Goal: Task Accomplishment & Management: Use online tool/utility

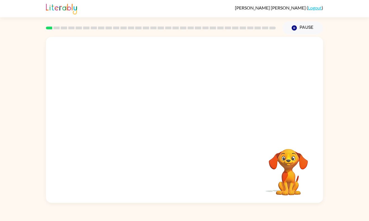
click at [296, 167] on video "Your browser must support playing .mp4 files to use Literably. Please try using…" at bounding box center [288, 169] width 56 height 56
click at [293, 189] on video "Your browser must support playing .mp4 files to use Literably. Please try using…" at bounding box center [288, 169] width 56 height 56
click at [129, 72] on div "Your browser must support playing .mp4 files to use Literably. Please try using…" at bounding box center [184, 120] width 277 height 166
click at [126, 75] on div "Your browser must support playing .mp4 files to use Literably. Please try using…" at bounding box center [184, 120] width 277 height 166
click at [246, 161] on div "Your browser must support playing .mp4 files to use Literably. Please try using…" at bounding box center [184, 120] width 277 height 166
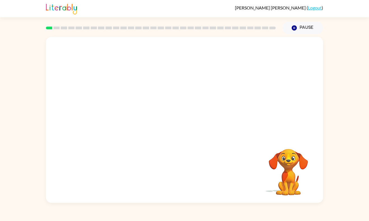
click at [284, 174] on video "Your browser must support playing .mp4 files to use Literably. Please try using…" at bounding box center [288, 169] width 56 height 56
click at [283, 174] on video "Your browser must support playing .mp4 files to use Literably. Please try using…" at bounding box center [288, 169] width 56 height 56
click at [282, 174] on video "Your browser must support playing .mp4 files to use Literably. Please try using…" at bounding box center [288, 169] width 56 height 56
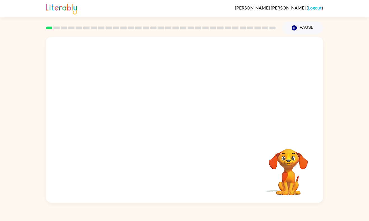
click at [282, 174] on video "Your browser must support playing .mp4 files to use Literably. Please try using…" at bounding box center [288, 169] width 56 height 56
click at [160, 95] on div "Your browser must support playing .mp4 files to use Literably. Please try using…" at bounding box center [184, 120] width 277 height 166
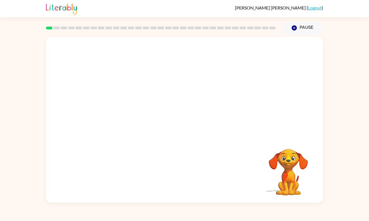
click at [160, 95] on div "Your browser must support playing .mp4 files to use Literably. Please try using…" at bounding box center [184, 120] width 277 height 166
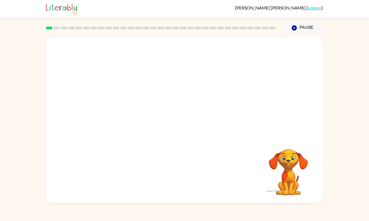
click at [160, 95] on div "Your browser must support playing .mp4 files to use Literably. Please try using…" at bounding box center [184, 120] width 277 height 166
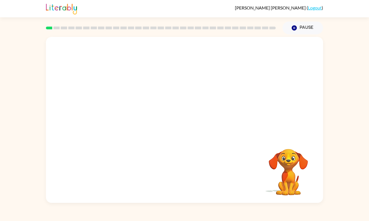
click at [160, 95] on div "Your browser must support playing .mp4 files to use Literably. Please try using…" at bounding box center [184, 120] width 277 height 166
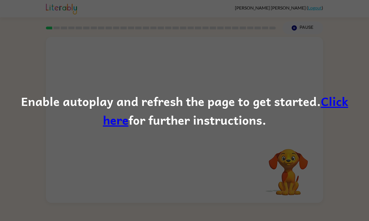
click at [155, 53] on div "Enable autoplay and refresh the page to get started. Click here for further ins…" at bounding box center [184, 110] width 369 height 221
click at [315, 105] on link "Click here" at bounding box center [225, 111] width 245 height 38
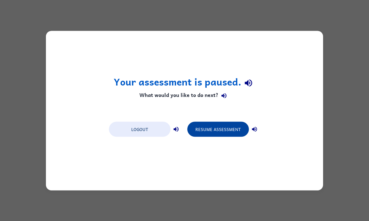
click at [231, 133] on button "Resume Assessment" at bounding box center [218, 129] width 62 height 15
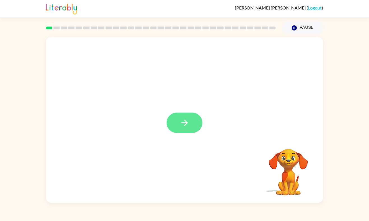
click at [185, 123] on icon "button" at bounding box center [184, 123] width 6 height 6
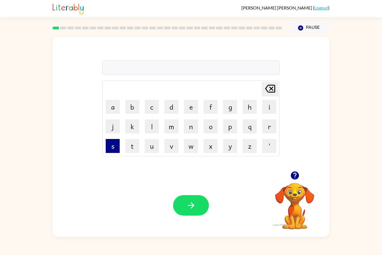
click at [112, 142] on button "s" at bounding box center [113, 146] width 14 height 14
click at [247, 110] on button "h" at bounding box center [250, 107] width 14 height 14
click at [157, 149] on button "u" at bounding box center [152, 146] width 14 height 14
click at [114, 143] on button "s" at bounding box center [113, 146] width 14 height 14
click at [250, 106] on button "h" at bounding box center [250, 107] width 14 height 14
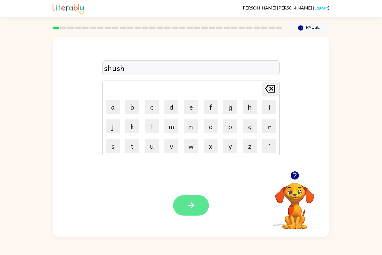
click at [181, 198] on button "button" at bounding box center [191, 205] width 36 height 20
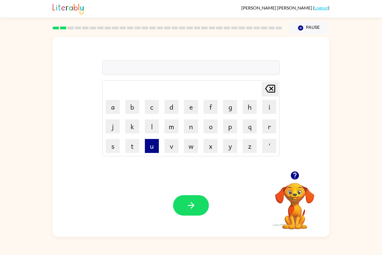
click at [153, 147] on button "u" at bounding box center [152, 146] width 14 height 14
click at [231, 130] on button "p" at bounding box center [230, 127] width 14 height 14
click at [192, 109] on button "e" at bounding box center [191, 107] width 14 height 14
click at [270, 109] on button "i" at bounding box center [270, 107] width 14 height 14
click at [269, 127] on button "r" at bounding box center [270, 127] width 14 height 14
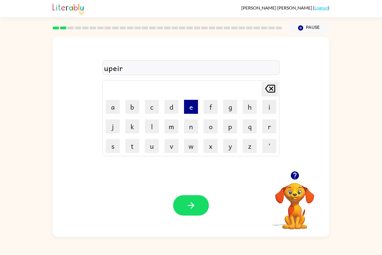
click at [193, 109] on button "e" at bounding box center [191, 107] width 14 height 14
click at [191, 127] on button "n" at bounding box center [191, 127] width 14 height 14
click at [112, 144] on button "s" at bounding box center [113, 146] width 14 height 14
click at [189, 107] on button "e" at bounding box center [191, 107] width 14 height 14
click at [106, 151] on button "s" at bounding box center [113, 146] width 14 height 14
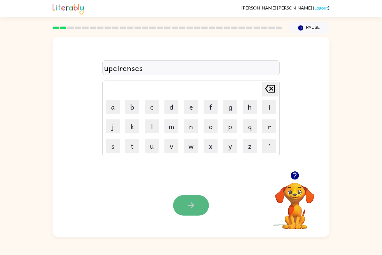
click at [184, 204] on button "button" at bounding box center [191, 205] width 36 height 20
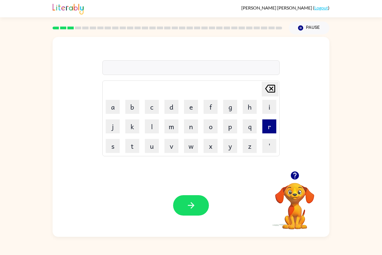
click at [269, 127] on button "r" at bounding box center [270, 127] width 14 height 14
click at [130, 106] on button "b" at bounding box center [132, 107] width 14 height 14
click at [273, 91] on icon "Delete Delete last character input" at bounding box center [270, 88] width 13 height 13
click at [192, 109] on button "e" at bounding box center [191, 107] width 14 height 14
click at [108, 104] on button "a" at bounding box center [113, 107] width 14 height 14
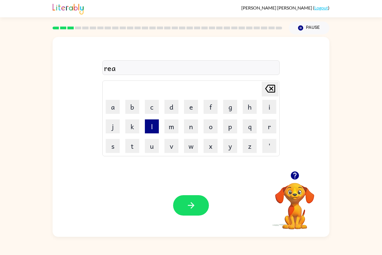
click at [155, 128] on button "l" at bounding box center [152, 127] width 14 height 14
click at [270, 108] on button "i" at bounding box center [270, 107] width 14 height 14
click at [173, 107] on button "d" at bounding box center [172, 107] width 14 height 14
click at [227, 148] on button "y" at bounding box center [230, 146] width 14 height 14
click at [196, 196] on button "button" at bounding box center [191, 205] width 36 height 20
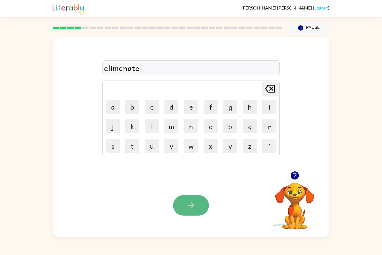
click at [194, 205] on icon "button" at bounding box center [191, 206] width 10 height 10
click at [204, 197] on button "button" at bounding box center [191, 205] width 36 height 20
click at [197, 210] on div at bounding box center [191, 205] width 36 height 20
click at [195, 208] on icon "button" at bounding box center [191, 206] width 10 height 10
click at [190, 210] on icon "button" at bounding box center [191, 206] width 10 height 10
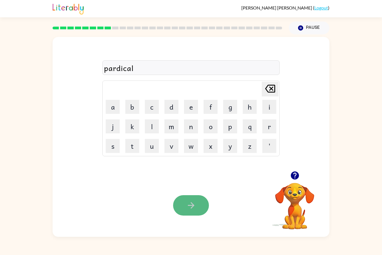
click at [185, 205] on button "button" at bounding box center [191, 205] width 36 height 20
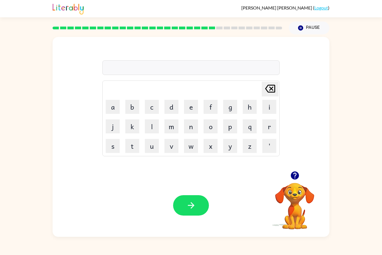
click at [292, 177] on icon "button" at bounding box center [295, 176] width 8 height 8
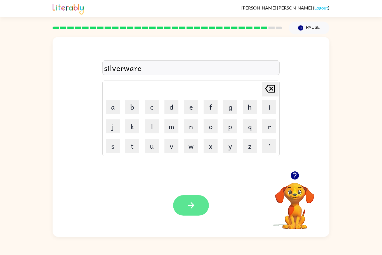
click at [189, 208] on icon "button" at bounding box center [191, 206] width 10 height 10
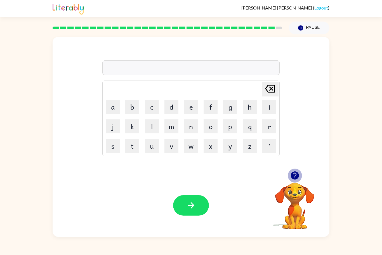
click at [295, 177] on icon "button" at bounding box center [295, 176] width 10 height 10
click at [202, 206] on button "button" at bounding box center [191, 205] width 36 height 20
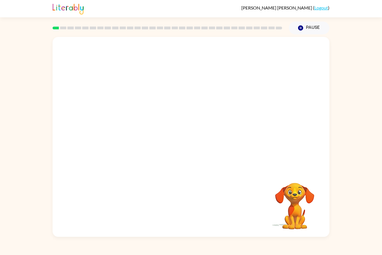
click at [102, 136] on video "Your browser must support playing .mp4 files to use Literably. Please try using…" at bounding box center [191, 104] width 277 height 134
click at [97, 137] on video "Your browser must support playing .mp4 files to use Literably. Please try using…" at bounding box center [191, 104] width 277 height 134
click at [93, 141] on video "Your browser must support playing .mp4 files to use Literably. Please try using…" at bounding box center [191, 104] width 277 height 134
click at [94, 139] on video "Your browser must support playing .mp4 files to use Literably. Please try using…" at bounding box center [191, 104] width 277 height 134
click at [93, 139] on video "Your browser must support playing .mp4 files to use Literably. Please try using…" at bounding box center [191, 104] width 277 height 134
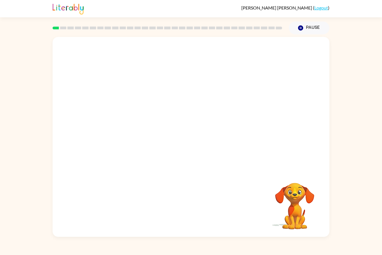
click at [92, 138] on video "Your browser must support playing .mp4 files to use Literably. Please try using…" at bounding box center [191, 104] width 277 height 134
click at [97, 136] on video "Your browser must support playing .mp4 files to use Literably. Please try using…" at bounding box center [191, 104] width 277 height 134
click at [98, 132] on video "Your browser must support playing .mp4 files to use Literably. Please try using…" at bounding box center [191, 104] width 277 height 134
click at [102, 134] on video "Your browser must support playing .mp4 files to use Literably. Please try using…" at bounding box center [191, 104] width 277 height 134
click at [103, 134] on video "Your browser must support playing .mp4 files to use Literably. Please try using…" at bounding box center [191, 104] width 277 height 134
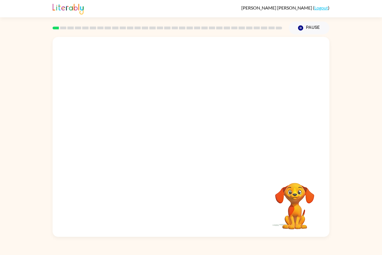
click at [102, 132] on video "Your browser must support playing .mp4 files to use Literably. Please try using…" at bounding box center [191, 104] width 277 height 134
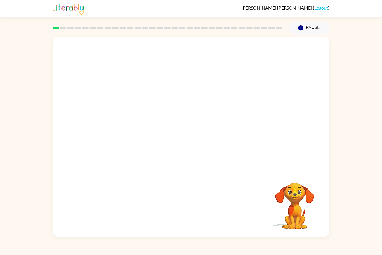
click at [100, 132] on video "Your browser must support playing .mp4 files to use Literably. Please try using…" at bounding box center [191, 104] width 277 height 134
click at [99, 136] on video "Your browser must support playing .mp4 files to use Literably. Please try using…" at bounding box center [191, 104] width 277 height 134
click at [100, 135] on video "Your browser must support playing .mp4 files to use Literably. Please try using…" at bounding box center [191, 104] width 277 height 134
click at [97, 135] on video "Your browser must support playing .mp4 files to use Literably. Please try using…" at bounding box center [191, 104] width 277 height 134
click at [97, 136] on video "Your browser must support playing .mp4 files to use Literably. Please try using…" at bounding box center [191, 104] width 277 height 134
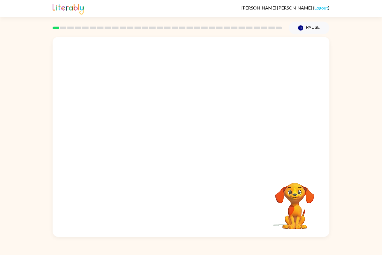
click at [97, 135] on video "Your browser must support playing .mp4 files to use Literably. Please try using…" at bounding box center [191, 104] width 277 height 134
click at [97, 134] on video "Your browser must support playing .mp4 files to use Literably. Please try using…" at bounding box center [191, 104] width 277 height 134
click at [97, 135] on video "Your browser must support playing .mp4 files to use Literably. Please try using…" at bounding box center [191, 104] width 277 height 134
click at [97, 134] on video "Your browser must support playing .mp4 files to use Literably. Please try using…" at bounding box center [191, 104] width 277 height 134
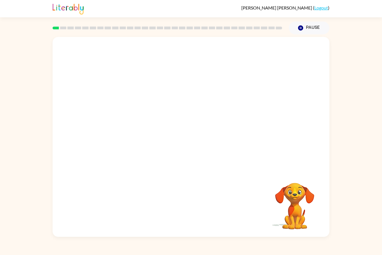
click at [97, 134] on video "Your browser must support playing .mp4 files to use Literably. Please try using…" at bounding box center [191, 104] width 277 height 134
click at [98, 134] on video "Your browser must support playing .mp4 files to use Literably. Please try using…" at bounding box center [191, 104] width 277 height 134
click at [102, 138] on video "Your browser must support playing .mp4 files to use Literably. Please try using…" at bounding box center [191, 104] width 277 height 134
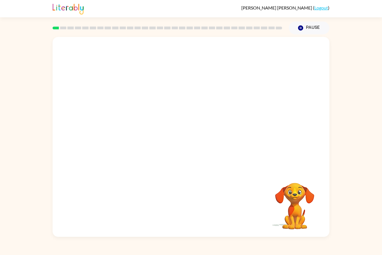
click at [98, 138] on video "Your browser must support playing .mp4 files to use Literably. Please try using…" at bounding box center [191, 104] width 277 height 134
click at [98, 136] on video "Your browser must support playing .mp4 files to use Literably. Please try using…" at bounding box center [191, 104] width 277 height 134
click at [96, 140] on video "Your browser must support playing .mp4 files to use Literably. Please try using…" at bounding box center [191, 104] width 277 height 134
click at [97, 139] on video "Your browser must support playing .mp4 files to use Literably. Please try using…" at bounding box center [191, 104] width 277 height 134
click at [96, 138] on video "Your browser must support playing .mp4 files to use Literably. Please try using…" at bounding box center [191, 104] width 277 height 134
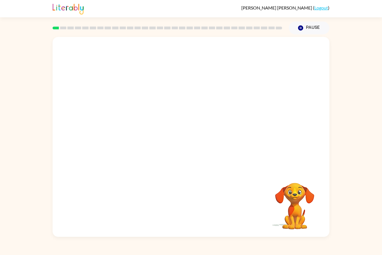
click at [95, 137] on video "Your browser must support playing .mp4 files to use Literably. Please try using…" at bounding box center [191, 104] width 277 height 134
click at [95, 138] on video "Your browser must support playing .mp4 files to use Literably. Please try using…" at bounding box center [191, 104] width 277 height 134
click at [201, 148] on button "button" at bounding box center [191, 140] width 36 height 20
click at [202, 146] on div at bounding box center [191, 140] width 36 height 20
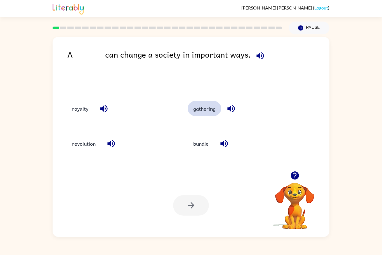
click at [206, 108] on button "gathering" at bounding box center [205, 108] width 34 height 15
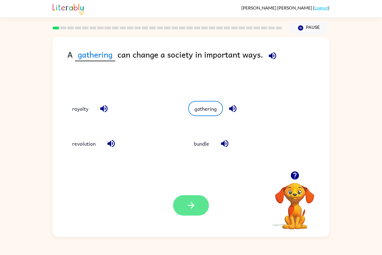
click at [185, 196] on button "button" at bounding box center [191, 205] width 36 height 20
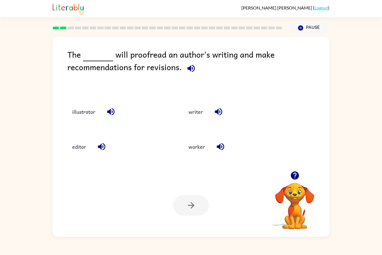
click at [190, 68] on icon "button" at bounding box center [191, 68] width 7 height 7
click at [73, 146] on button "editor" at bounding box center [79, 146] width 25 height 15
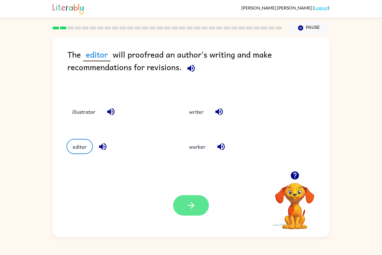
click at [189, 209] on icon "button" at bounding box center [191, 206] width 10 height 10
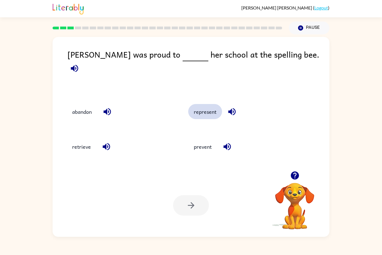
click at [206, 109] on button "represent" at bounding box center [205, 111] width 34 height 15
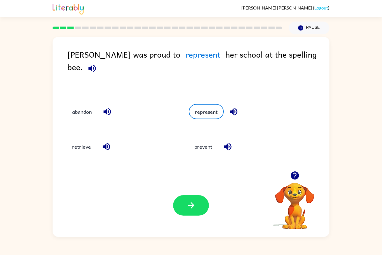
click at [97, 64] on icon "button" at bounding box center [92, 69] width 10 height 10
click at [197, 207] on button "button" at bounding box center [191, 205] width 36 height 20
click at [190, 204] on div at bounding box center [191, 205] width 36 height 20
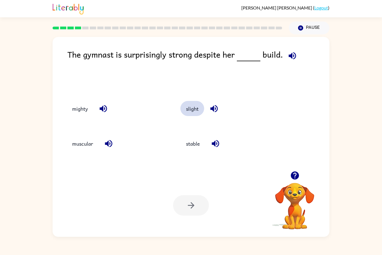
click at [199, 107] on button "slight" at bounding box center [193, 108] width 24 height 15
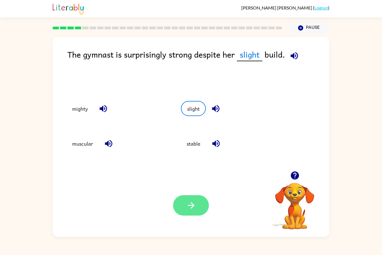
click at [199, 213] on button "button" at bounding box center [191, 205] width 36 height 20
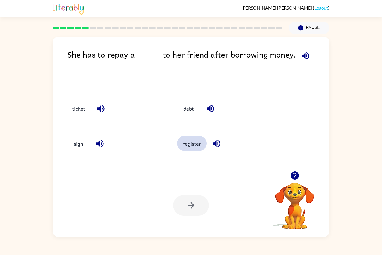
click at [195, 150] on button "register" at bounding box center [192, 143] width 30 height 15
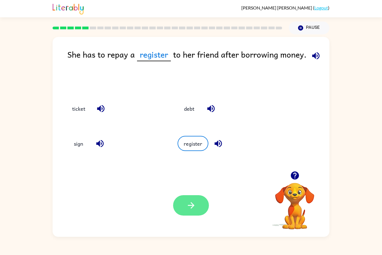
click at [192, 204] on icon "button" at bounding box center [191, 205] width 6 height 6
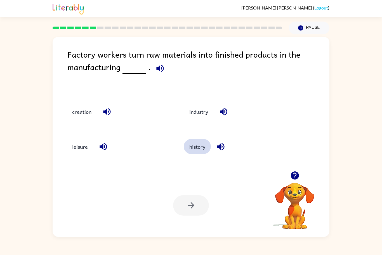
click at [193, 146] on button "history" at bounding box center [197, 146] width 27 height 15
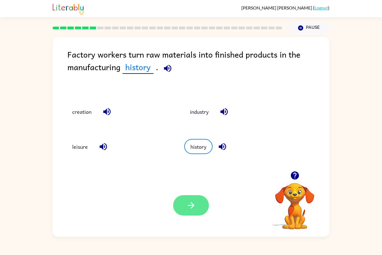
click at [194, 202] on icon "button" at bounding box center [191, 206] width 10 height 10
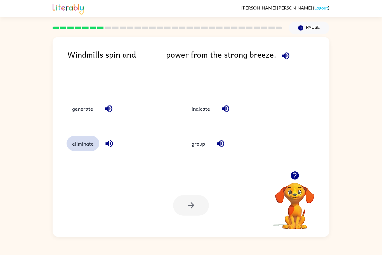
click at [79, 142] on button "eliminate" at bounding box center [83, 143] width 33 height 15
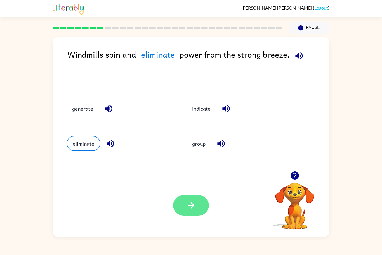
click at [182, 210] on button "button" at bounding box center [191, 205] width 36 height 20
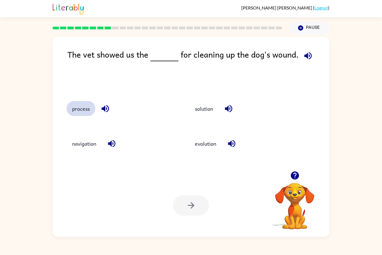
click at [84, 109] on button "process" at bounding box center [81, 108] width 29 height 15
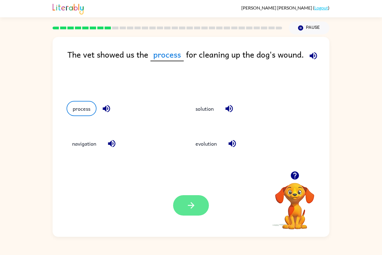
click at [186, 206] on button "button" at bounding box center [191, 205] width 36 height 20
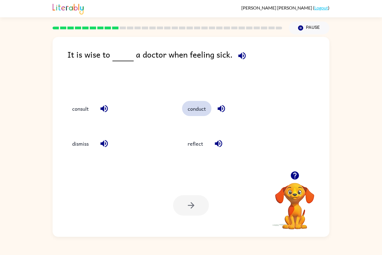
click at [199, 104] on button "conduct" at bounding box center [196, 108] width 29 height 15
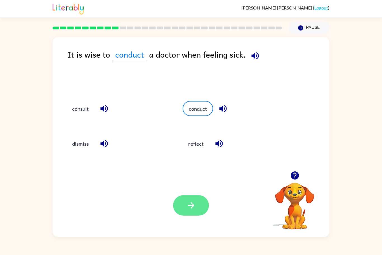
click at [191, 212] on button "button" at bounding box center [191, 205] width 36 height 20
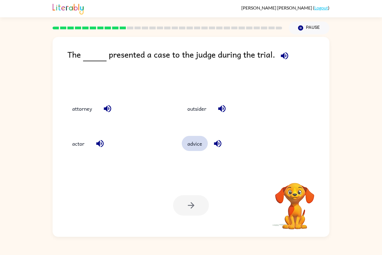
click at [196, 143] on button "advice" at bounding box center [195, 143] width 26 height 15
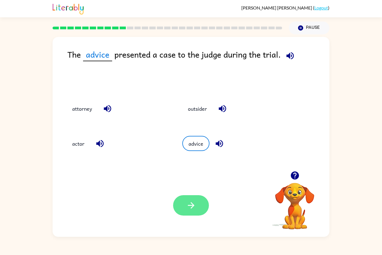
click at [192, 202] on icon "button" at bounding box center [191, 206] width 10 height 10
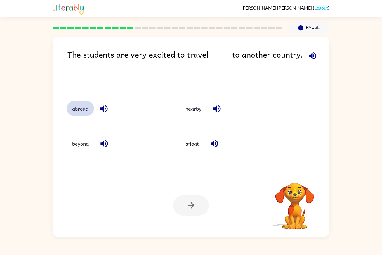
click at [83, 106] on button "abroad" at bounding box center [80, 108] width 27 height 15
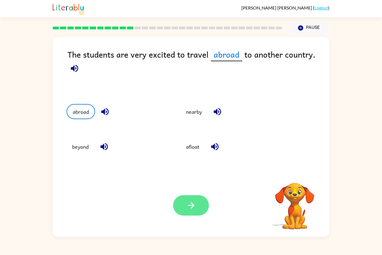
click at [194, 206] on icon "button" at bounding box center [191, 205] width 6 height 6
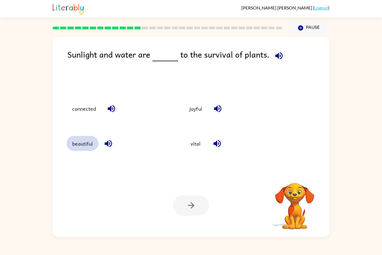
click at [77, 145] on button "beautiful" at bounding box center [83, 143] width 32 height 15
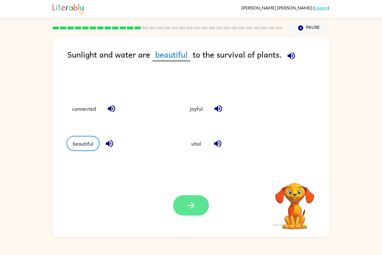
click at [199, 199] on button "button" at bounding box center [191, 205] width 36 height 20
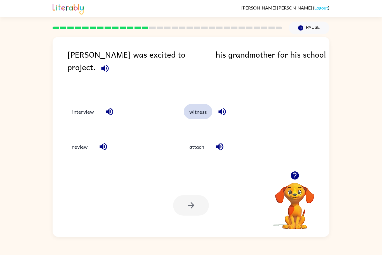
click at [201, 110] on button "witness" at bounding box center [198, 111] width 29 height 15
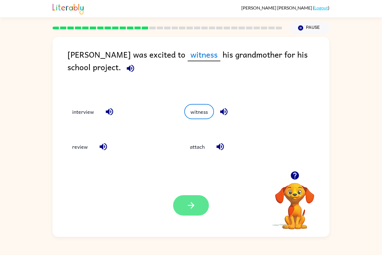
click at [200, 207] on button "button" at bounding box center [191, 205] width 36 height 20
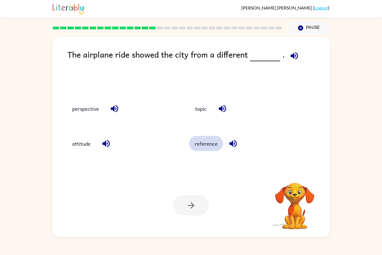
click at [200, 147] on button "reference" at bounding box center [206, 143] width 34 height 15
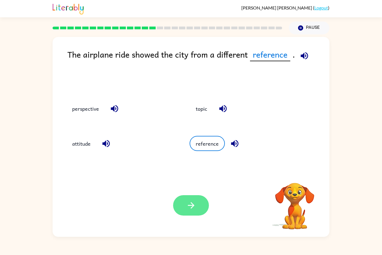
click at [190, 208] on icon "button" at bounding box center [191, 206] width 10 height 10
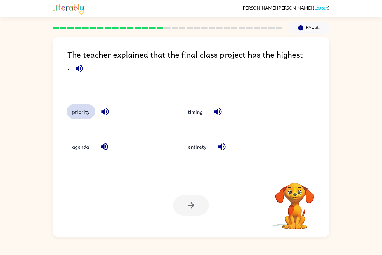
click at [81, 114] on button "priority" at bounding box center [81, 111] width 29 height 15
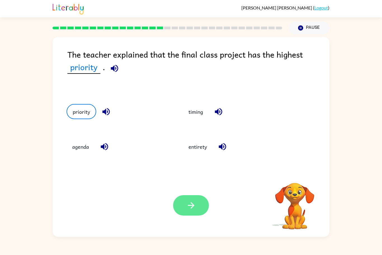
click at [193, 206] on icon "button" at bounding box center [191, 205] width 6 height 6
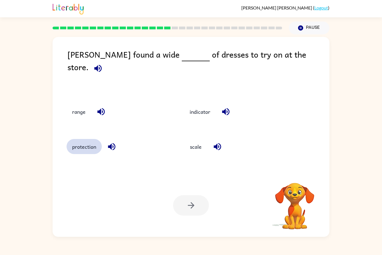
click at [84, 148] on button "protection" at bounding box center [84, 146] width 35 height 15
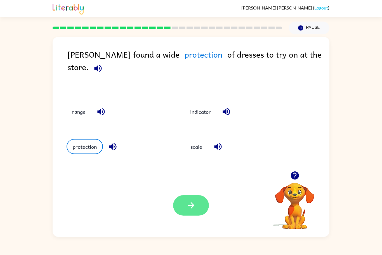
click at [195, 207] on icon "button" at bounding box center [191, 206] width 10 height 10
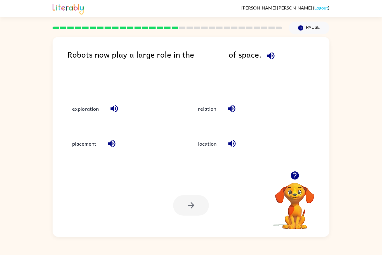
click at [186, 209] on div at bounding box center [191, 205] width 36 height 20
click at [188, 206] on div at bounding box center [191, 205] width 36 height 20
click at [190, 206] on div at bounding box center [191, 205] width 36 height 20
click at [195, 147] on button "location" at bounding box center [208, 143] width 30 height 15
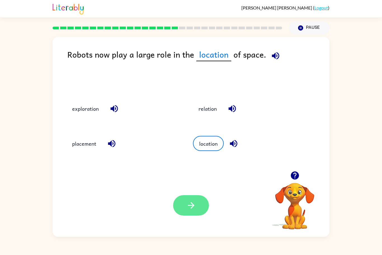
click at [192, 201] on icon "button" at bounding box center [191, 206] width 10 height 10
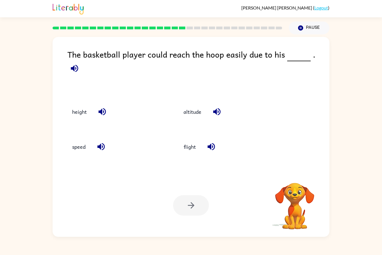
click at [180, 114] on div "altitude" at bounding box center [227, 111] width 99 height 15
click at [190, 104] on button "altitude" at bounding box center [192, 111] width 29 height 15
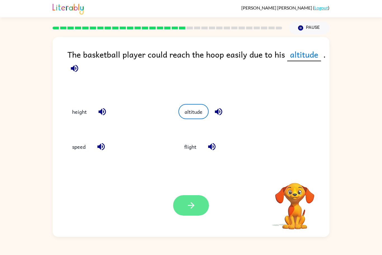
click at [190, 203] on icon "button" at bounding box center [191, 206] width 10 height 10
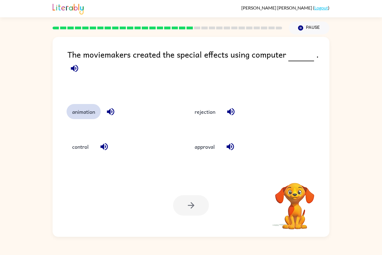
click at [85, 113] on button "animation" at bounding box center [84, 111] width 34 height 15
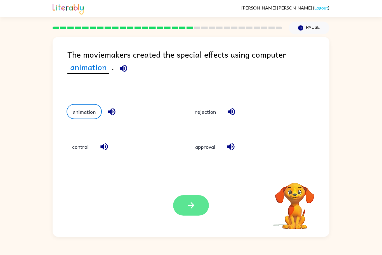
click at [198, 215] on button "button" at bounding box center [191, 205] width 36 height 20
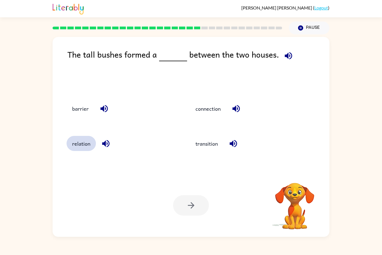
click at [83, 148] on button "relation" at bounding box center [81, 143] width 29 height 15
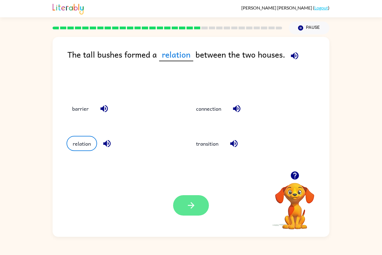
click at [198, 200] on button "button" at bounding box center [191, 205] width 36 height 20
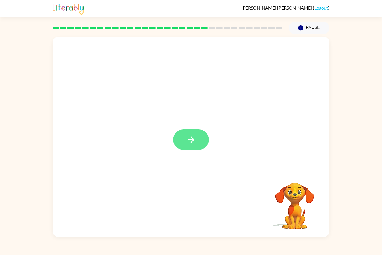
click at [203, 141] on button "button" at bounding box center [191, 140] width 36 height 20
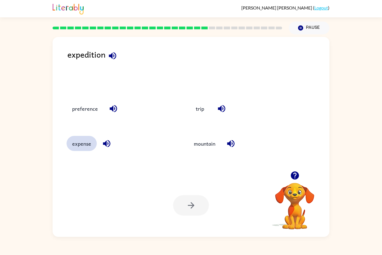
click at [80, 147] on button "expense" at bounding box center [82, 143] width 30 height 15
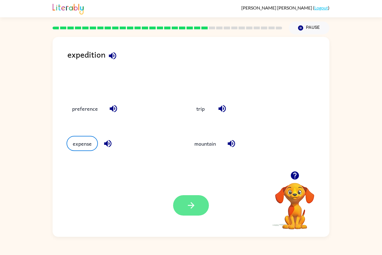
click at [201, 204] on button "button" at bounding box center [191, 205] width 36 height 20
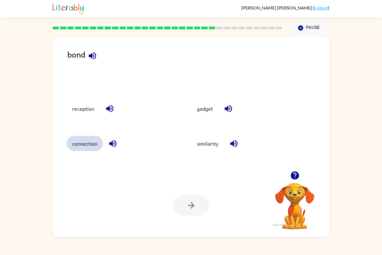
click at [86, 146] on button "connection" at bounding box center [85, 143] width 36 height 15
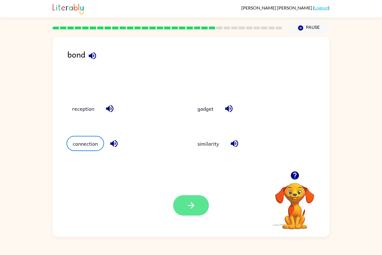
click at [198, 209] on button "button" at bounding box center [191, 205] width 36 height 20
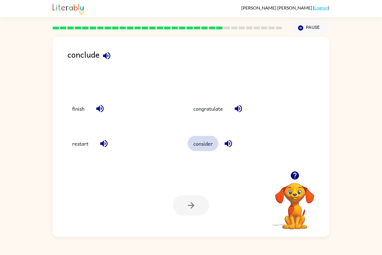
click at [196, 145] on button "consider" at bounding box center [203, 143] width 31 height 15
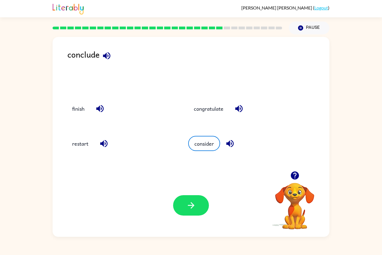
click at [192, 221] on div "Your browser must support playing .mp4 files to use Literably. Please try using…" at bounding box center [191, 205] width 277 height 63
click at [189, 209] on icon "button" at bounding box center [191, 206] width 10 height 10
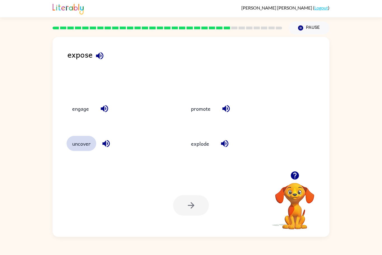
click at [76, 144] on button "uncover" at bounding box center [82, 143] width 30 height 15
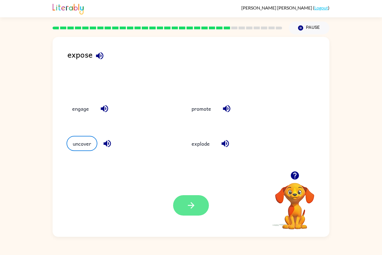
click at [197, 211] on button "button" at bounding box center [191, 205] width 36 height 20
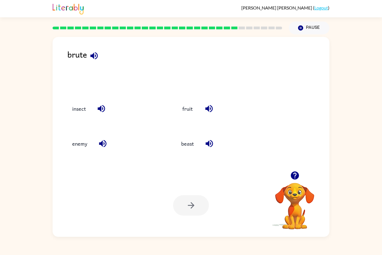
click at [96, 56] on icon "button" at bounding box center [94, 56] width 10 height 10
click at [78, 145] on button "enemy" at bounding box center [80, 143] width 26 height 15
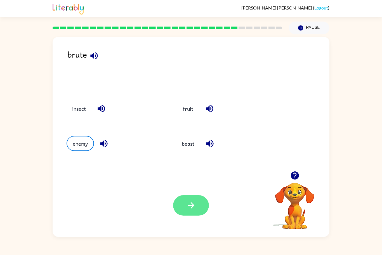
click at [192, 204] on icon "button" at bounding box center [191, 206] width 10 height 10
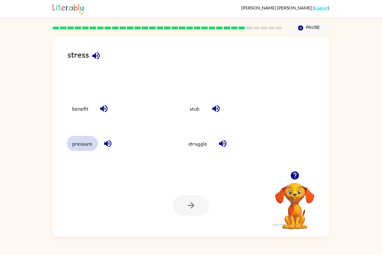
click at [87, 150] on button "pressure" at bounding box center [82, 143] width 31 height 15
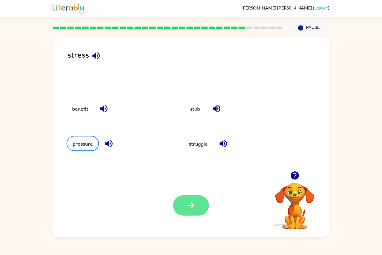
click at [191, 202] on icon "button" at bounding box center [191, 206] width 10 height 10
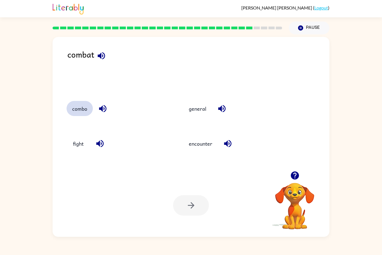
click at [83, 108] on button "combo" at bounding box center [80, 108] width 26 height 15
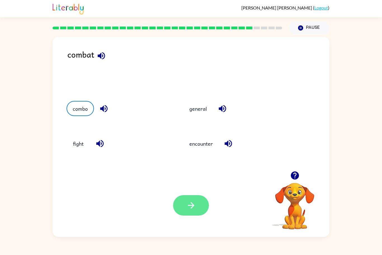
click at [186, 211] on button "button" at bounding box center [191, 205] width 36 height 20
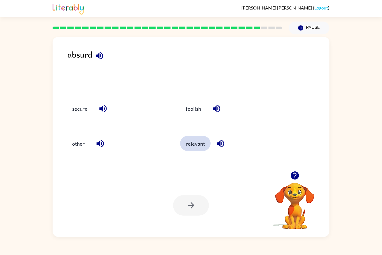
click at [197, 138] on button "relevant" at bounding box center [195, 143] width 31 height 15
click at [199, 147] on button "relevant" at bounding box center [195, 143] width 31 height 15
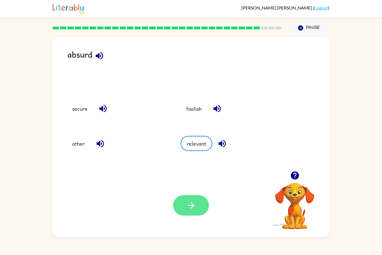
click at [194, 204] on icon "button" at bounding box center [191, 206] width 10 height 10
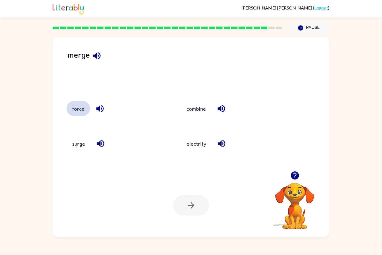
click at [84, 111] on button "force" at bounding box center [79, 108] width 24 height 15
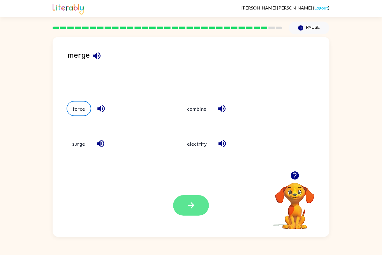
click at [198, 206] on button "button" at bounding box center [191, 205] width 36 height 20
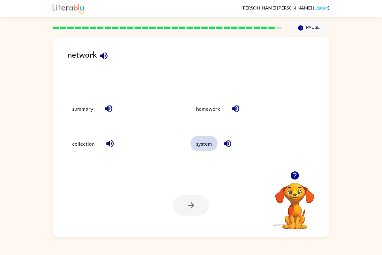
click at [211, 142] on button "system" at bounding box center [204, 143] width 27 height 15
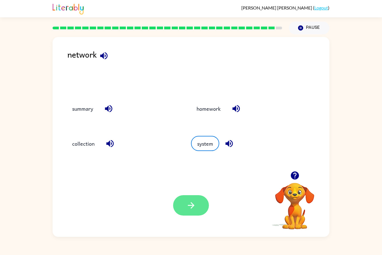
click at [193, 211] on button "button" at bounding box center [191, 205] width 36 height 20
